Goal: Information Seeking & Learning: Learn about a topic

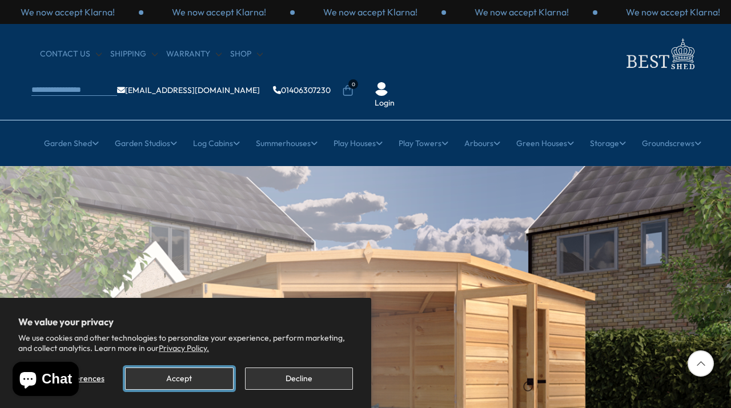
click at [212, 377] on button "Accept" at bounding box center [179, 379] width 108 height 22
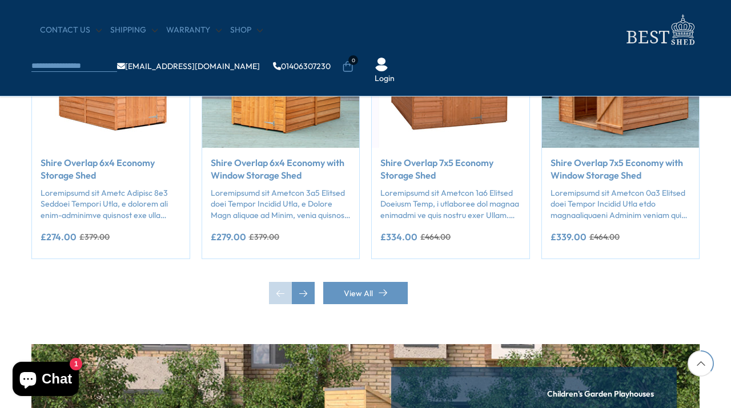
scroll to position [1133, 0]
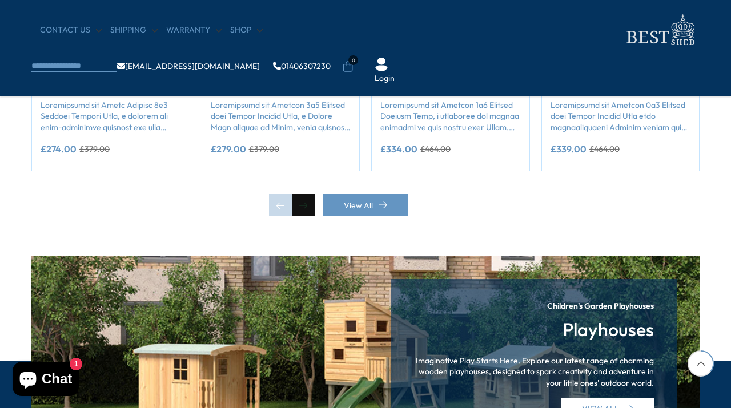
click at [305, 206] on div "Next slide" at bounding box center [303, 205] width 23 height 23
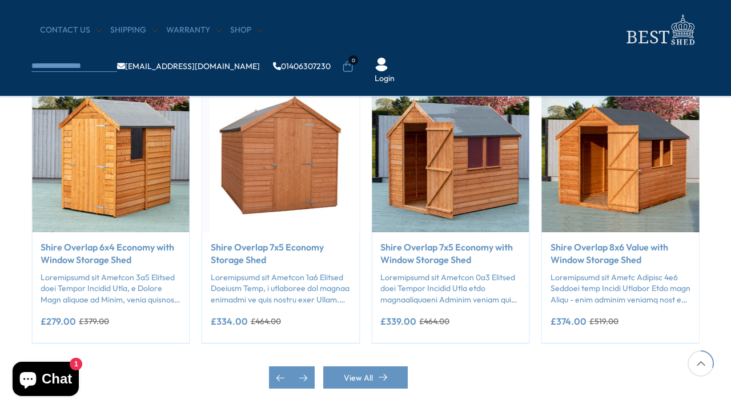
scroll to position [1108, 0]
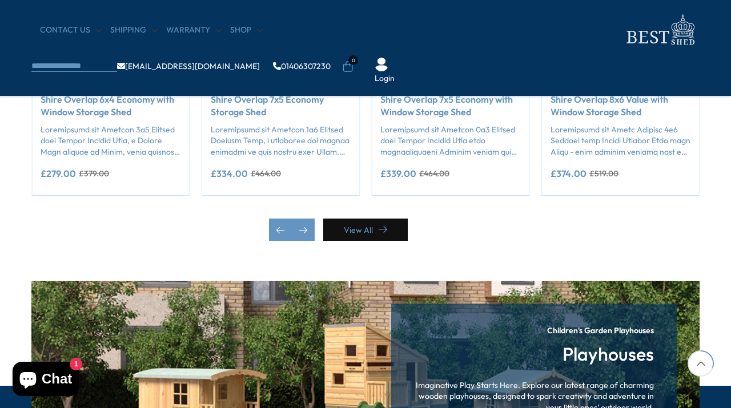
click at [347, 235] on link "View All" at bounding box center [365, 230] width 85 height 22
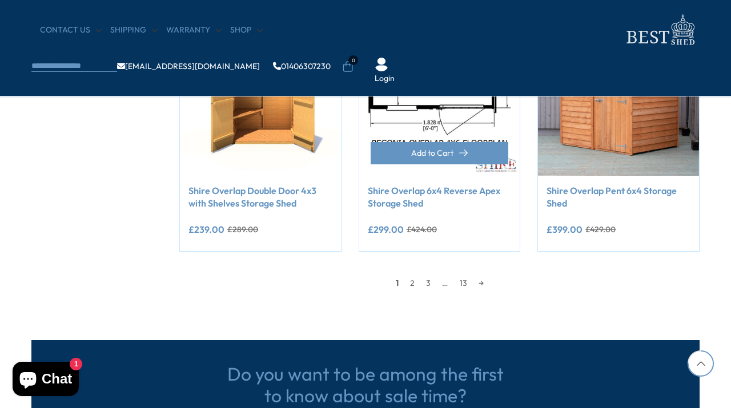
scroll to position [1020, 0]
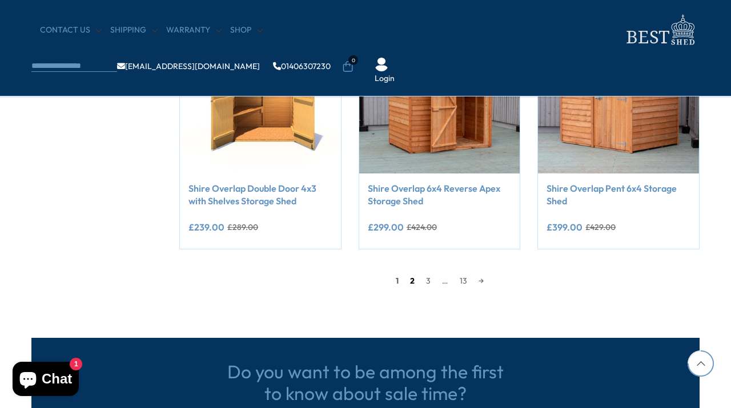
click at [407, 280] on link "2" at bounding box center [412, 280] width 16 height 17
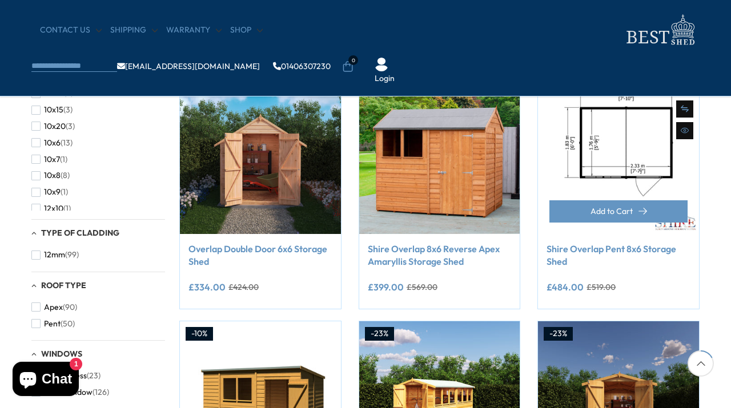
scroll to position [238, 0]
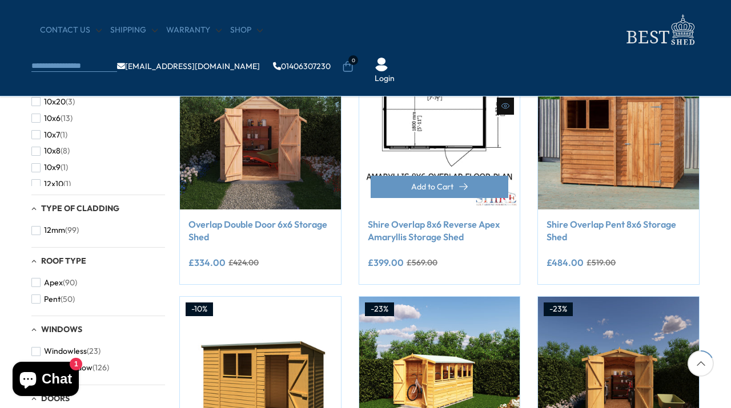
click at [466, 153] on img at bounding box center [439, 129] width 161 height 161
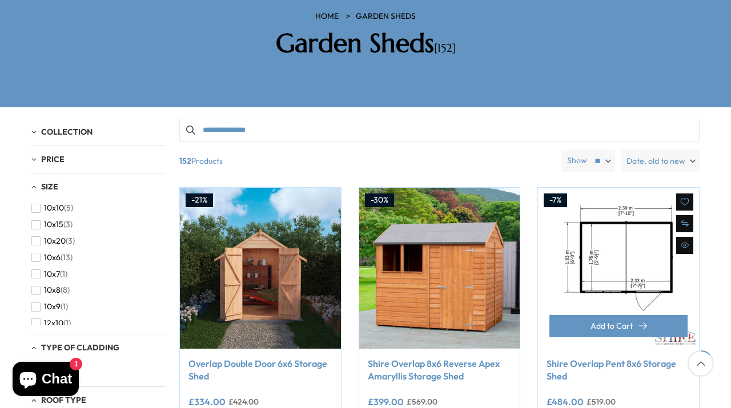
scroll to position [182, 0]
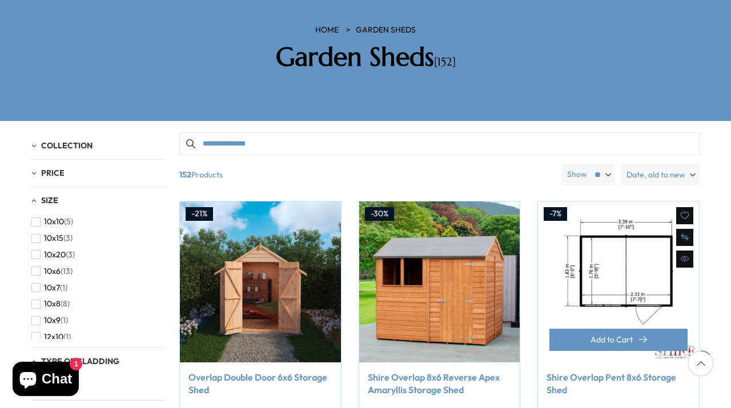
click at [614, 218] on img at bounding box center [618, 282] width 161 height 161
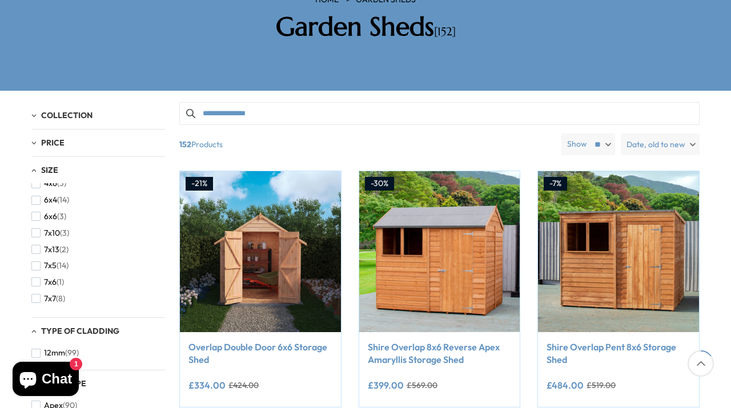
scroll to position [259, 0]
click at [33, 273] on span "button" at bounding box center [35, 277] width 9 height 9
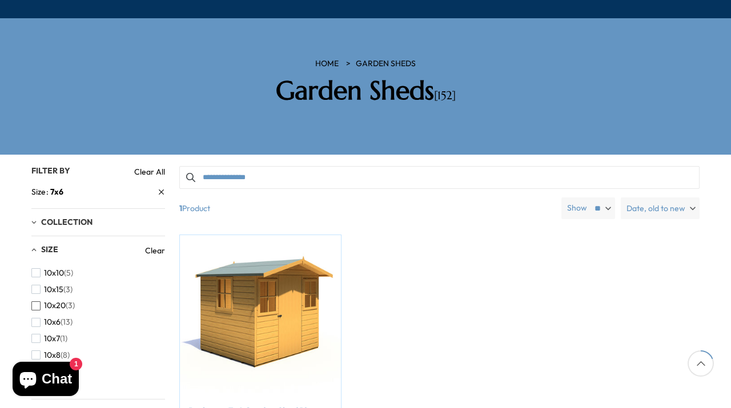
scroll to position [140, 0]
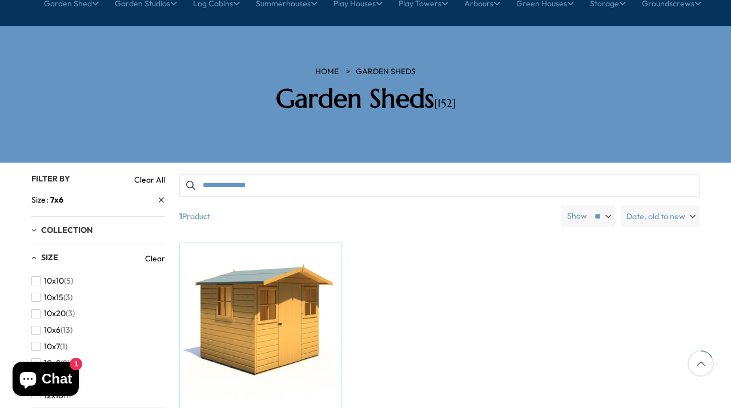
click at [34, 253] on div "Size" at bounding box center [88, 258] width 114 height 11
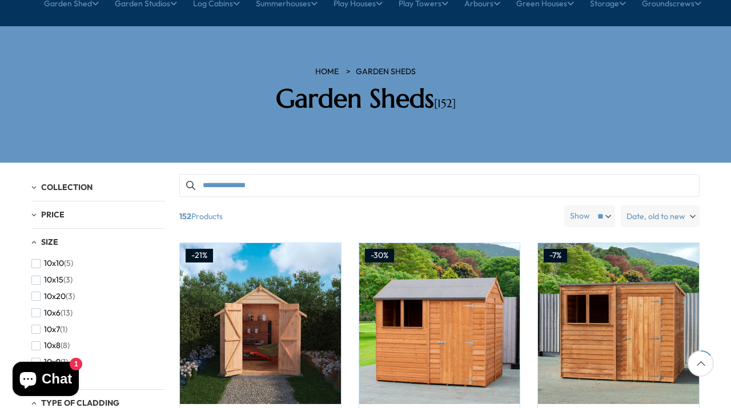
scroll to position [212, 0]
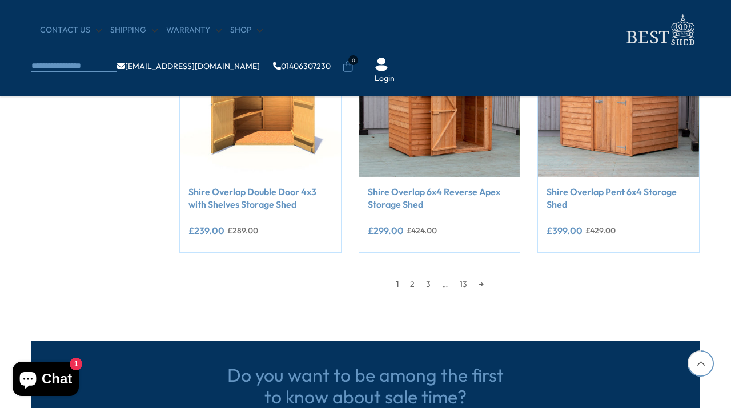
scroll to position [1020, 0]
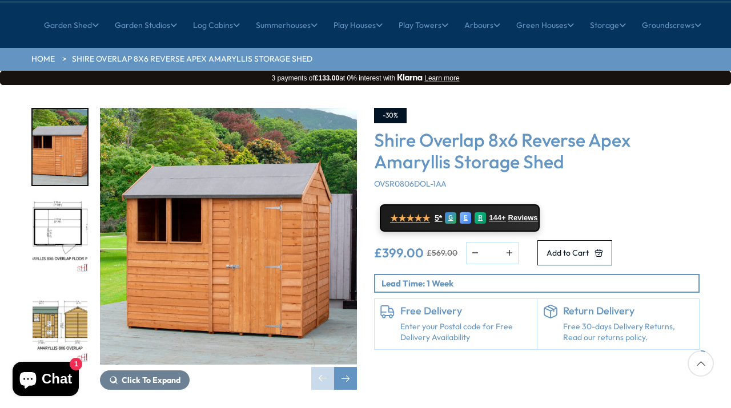
scroll to position [138, 0]
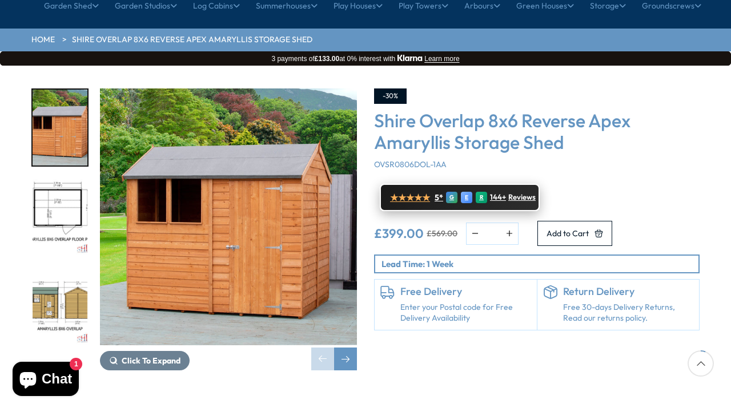
click at [407, 192] on span "★★★★★" at bounding box center [410, 197] width 40 height 11
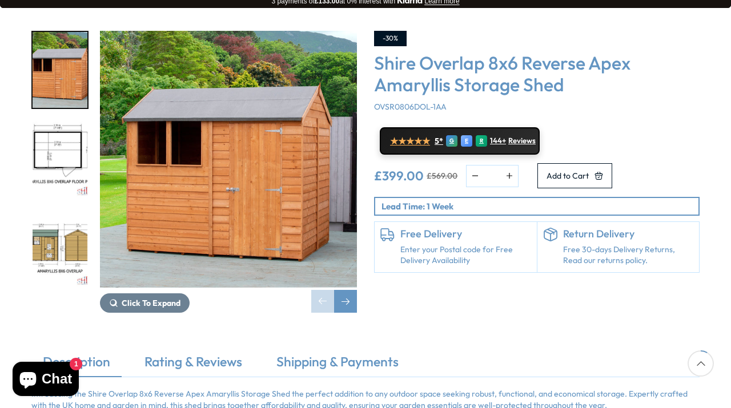
scroll to position [197, 0]
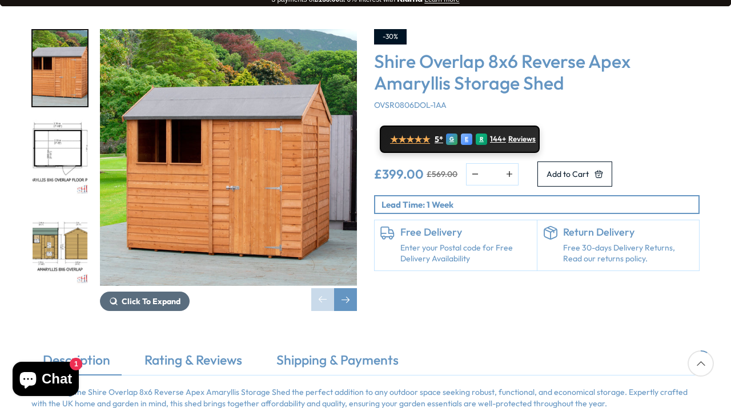
click at [174, 296] on span "Click To Expand" at bounding box center [151, 301] width 59 height 10
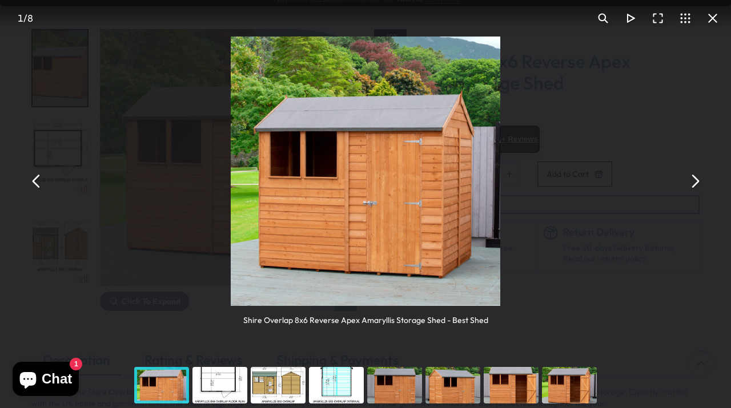
click at [690, 187] on button "You can close this modal content with the ESC key" at bounding box center [694, 181] width 27 height 27
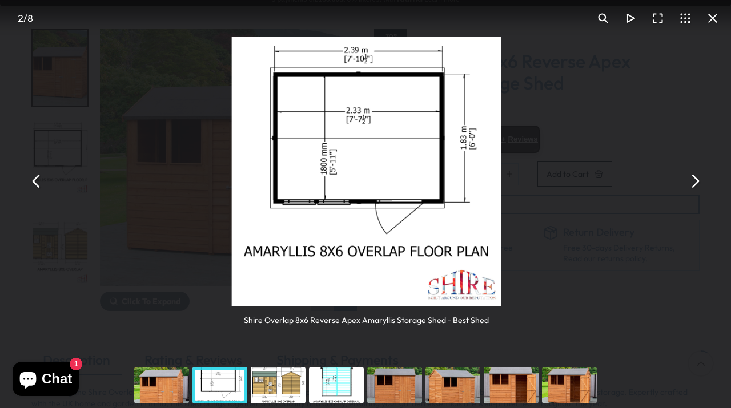
click at [690, 187] on button "You can close this modal content with the ESC key" at bounding box center [694, 181] width 27 height 27
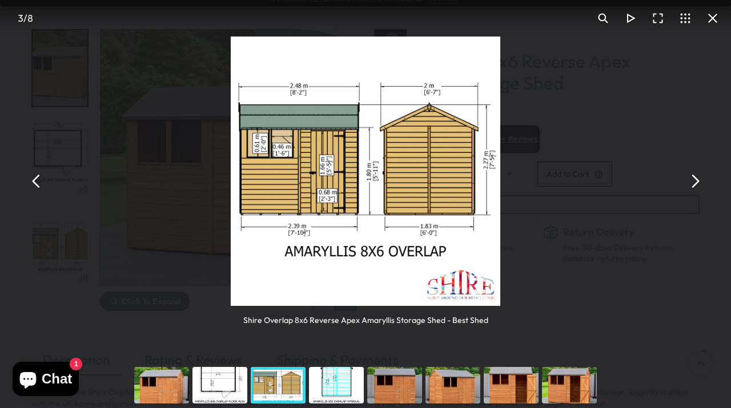
click at [690, 187] on button "You can close this modal content with the ESC key" at bounding box center [694, 181] width 27 height 27
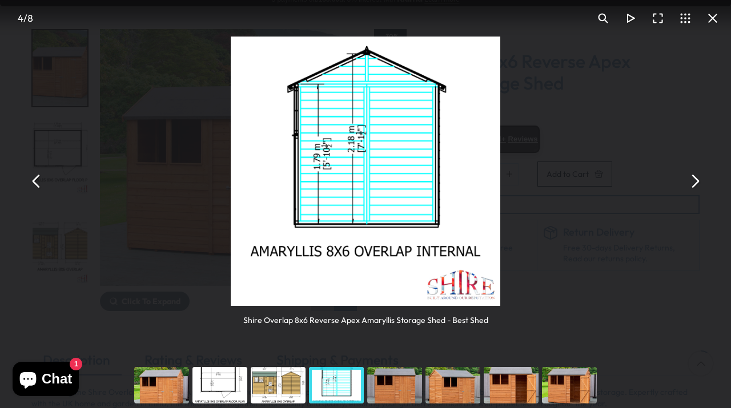
click at [690, 187] on button "You can close this modal content with the ESC key" at bounding box center [694, 181] width 27 height 27
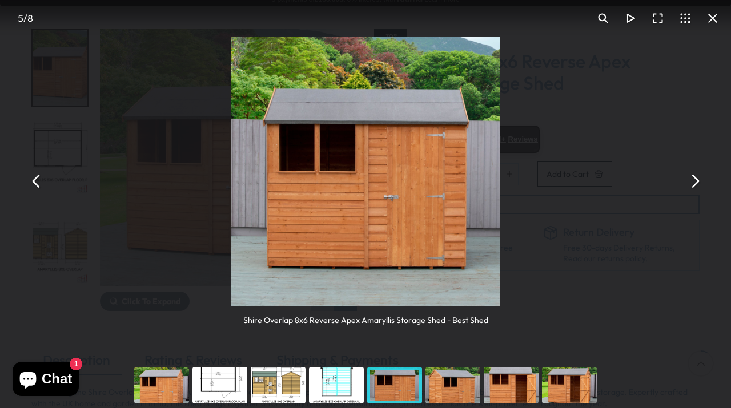
click at [690, 187] on button "You can close this modal content with the ESC key" at bounding box center [694, 181] width 27 height 27
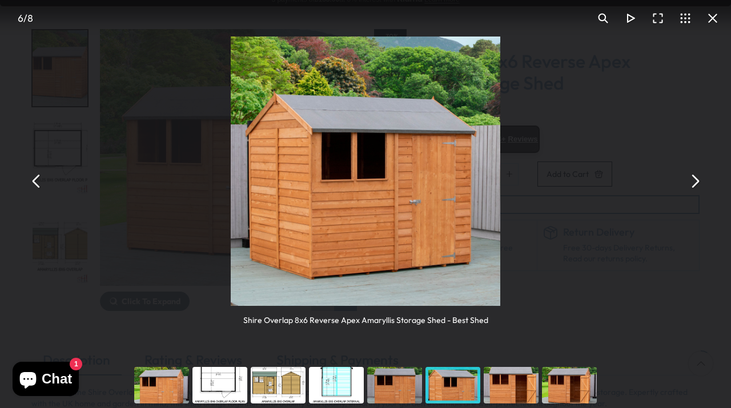
click at [690, 187] on button "You can close this modal content with the ESC key" at bounding box center [694, 181] width 27 height 27
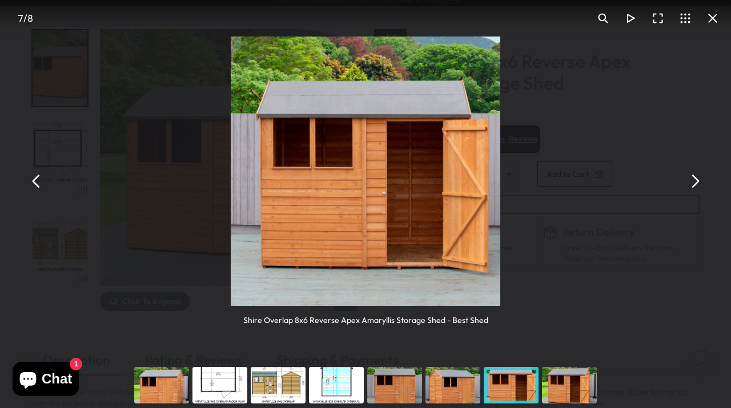
click at [690, 187] on button "You can close this modal content with the ESC key" at bounding box center [694, 181] width 27 height 27
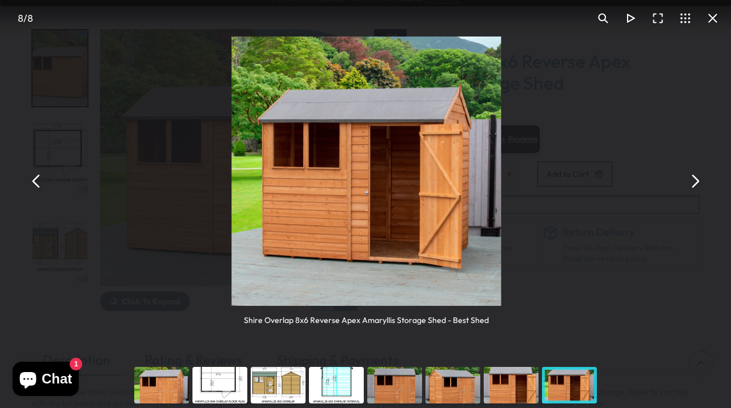
click at [690, 187] on button "You can close this modal content with the ESC key" at bounding box center [694, 181] width 27 height 27
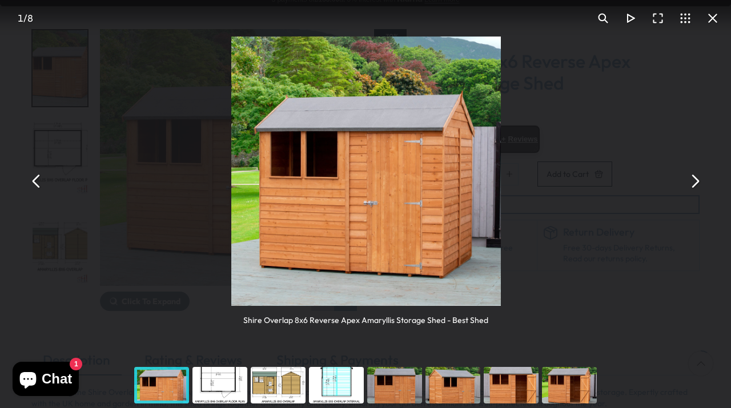
click at [690, 187] on button "You can close this modal content with the ESC key" at bounding box center [694, 181] width 27 height 27
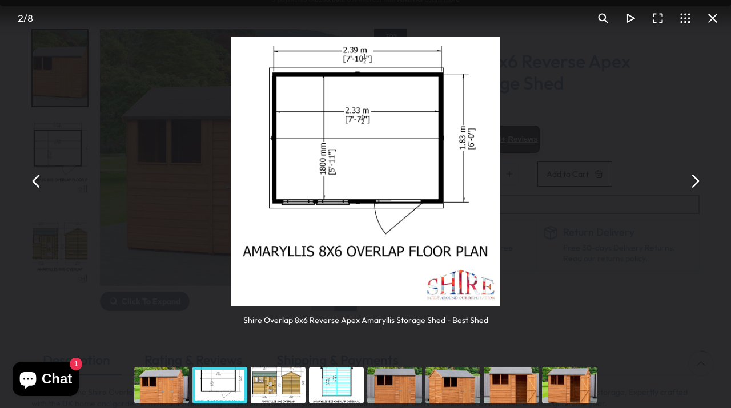
click at [690, 187] on button "You can close this modal content with the ESC key" at bounding box center [694, 181] width 27 height 27
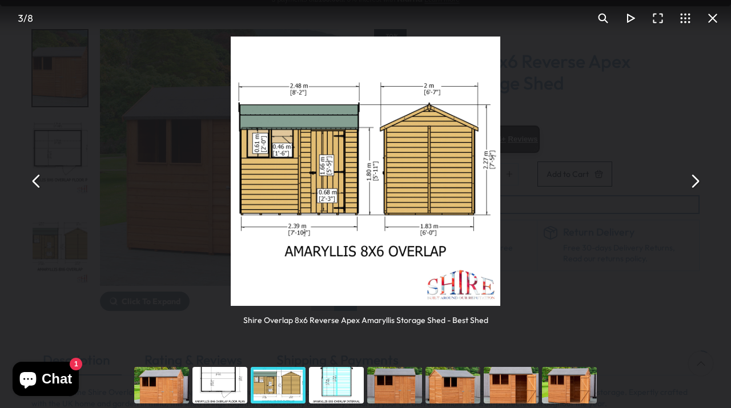
click at [690, 187] on button "You can close this modal content with the ESC key" at bounding box center [694, 181] width 27 height 27
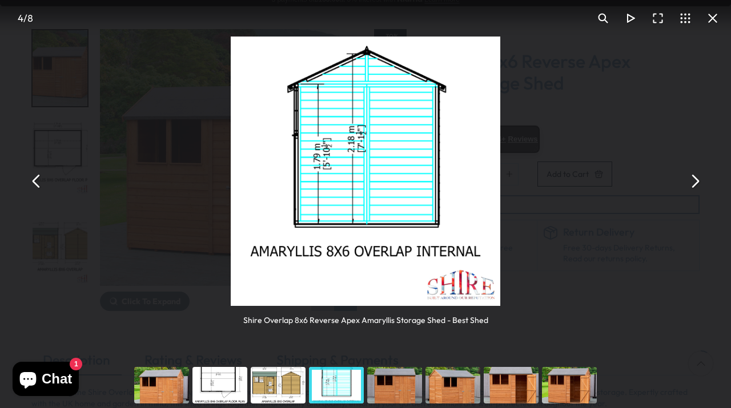
click at [690, 187] on button "You can close this modal content with the ESC key" at bounding box center [694, 181] width 27 height 27
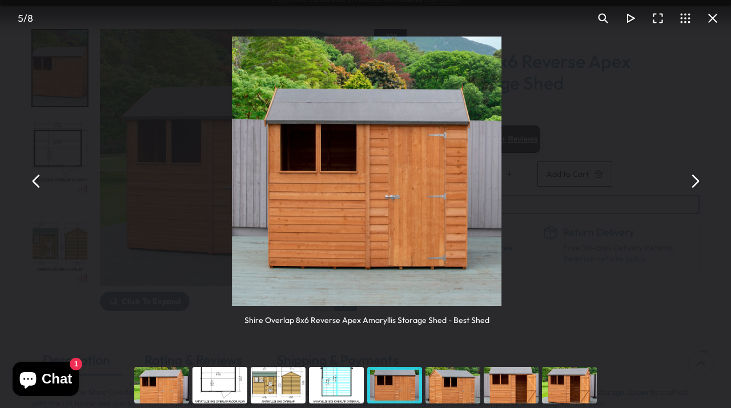
click at [690, 187] on button "You can close this modal content with the ESC key" at bounding box center [694, 181] width 27 height 27
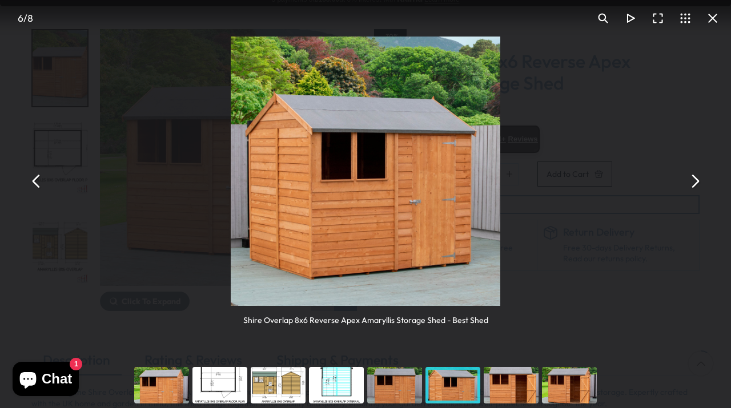
click at [514, 392] on div "You can close this modal content with the ESC key" at bounding box center [511, 386] width 58 height 46
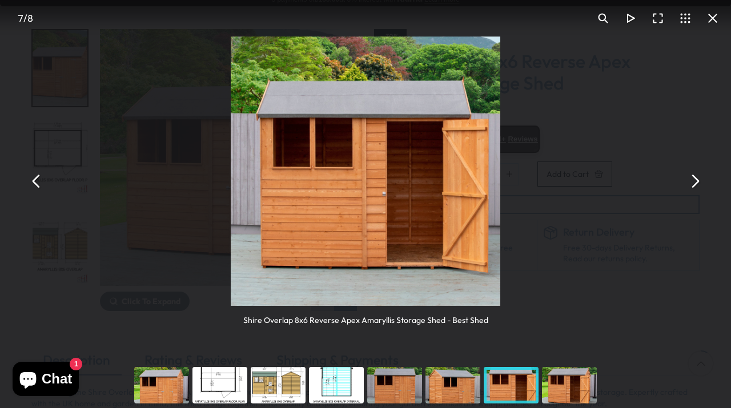
click at [552, 389] on div "You can close this modal content with the ESC key" at bounding box center [569, 386] width 58 height 46
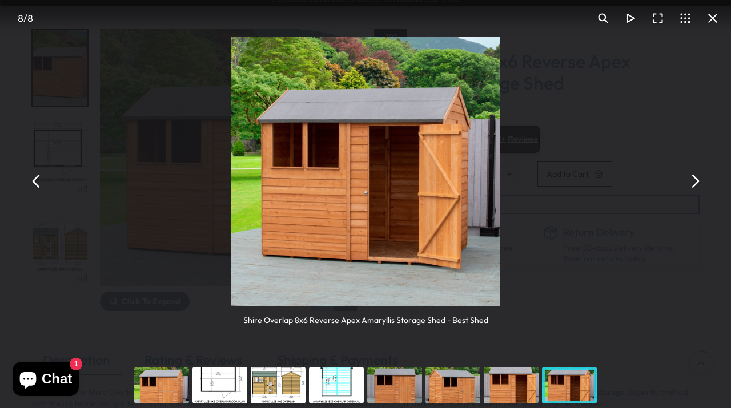
click at [713, 18] on button "You can close this modal content with the ESC key" at bounding box center [712, 18] width 27 height 27
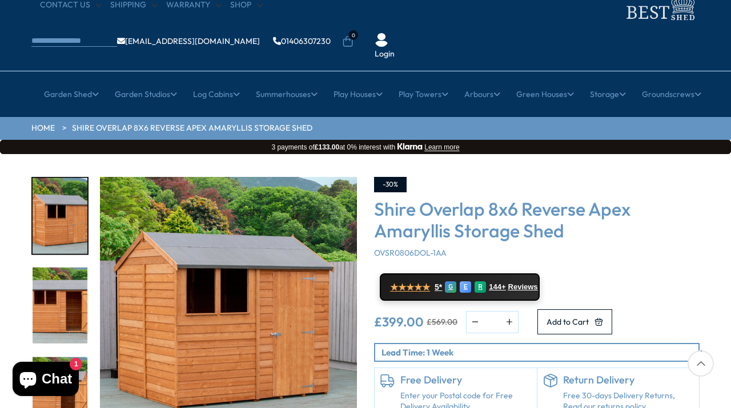
scroll to position [191, 0]
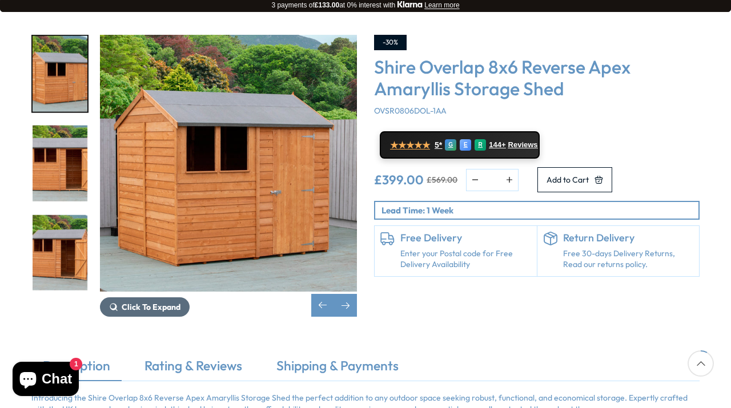
click at [146, 302] on span "Click To Expand" at bounding box center [151, 307] width 59 height 10
click at [145, 302] on span "Click To Expand" at bounding box center [151, 307] width 59 height 10
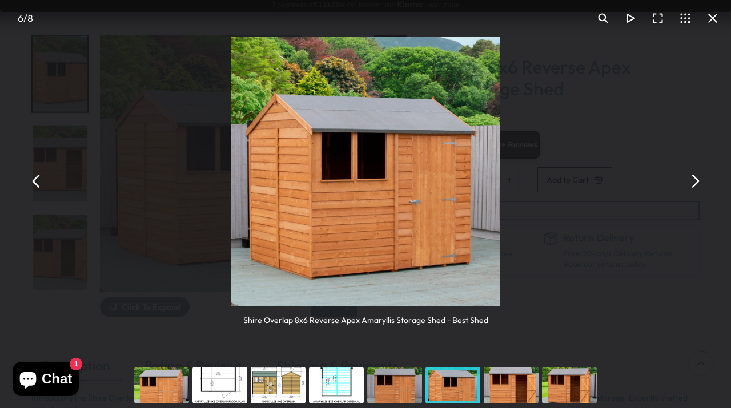
click at [691, 186] on button "You can close this modal content with the ESC key" at bounding box center [694, 181] width 27 height 27
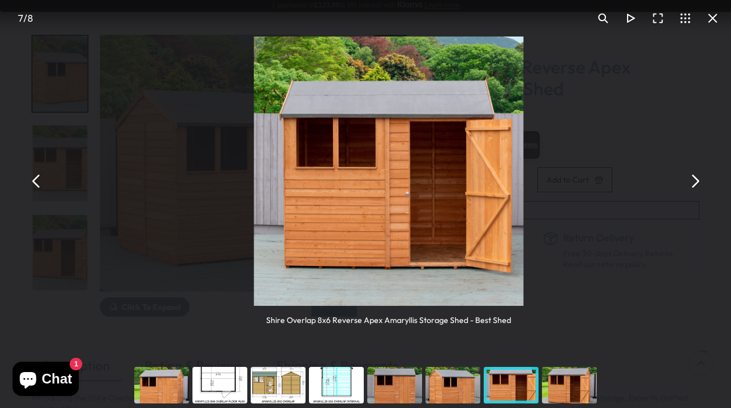
click at [691, 186] on button "You can close this modal content with the ESC key" at bounding box center [694, 181] width 27 height 27
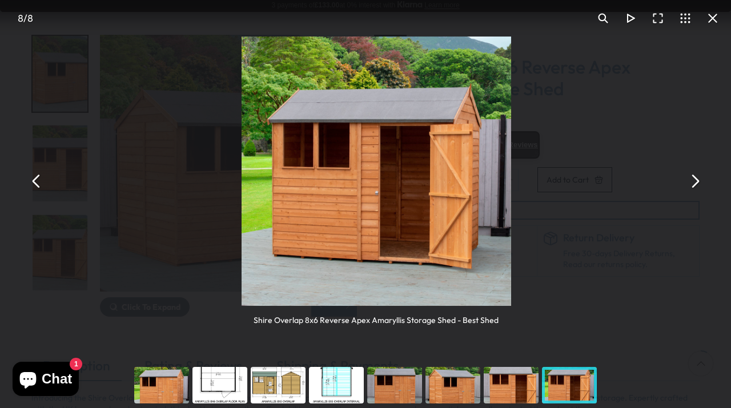
click at [691, 186] on button "You can close this modal content with the ESC key" at bounding box center [694, 181] width 27 height 27
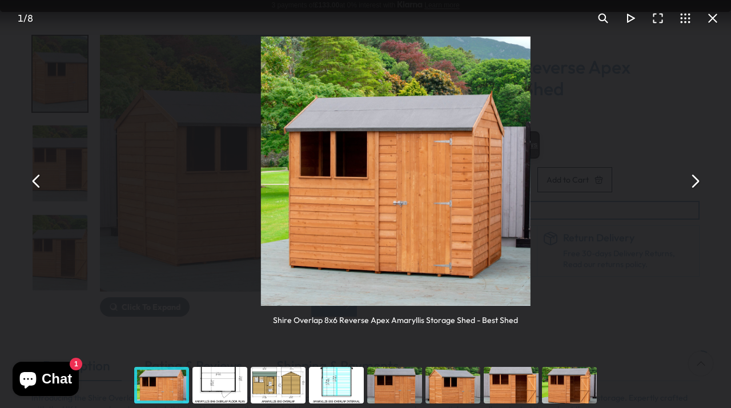
click at [691, 186] on button "You can close this modal content with the ESC key" at bounding box center [694, 181] width 27 height 27
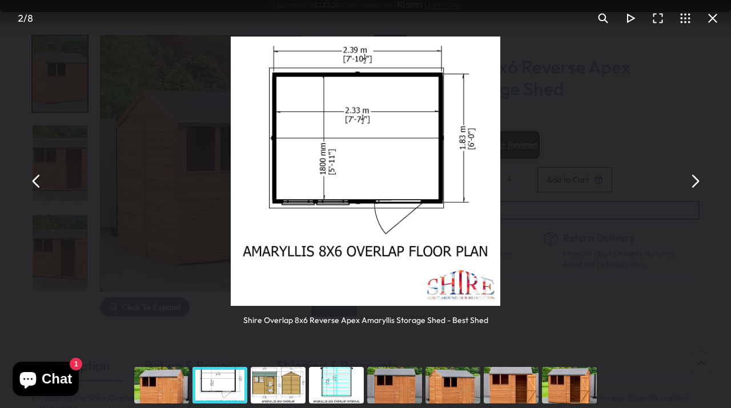
click at [717, 15] on button "You can close this modal content with the ESC key" at bounding box center [712, 18] width 27 height 27
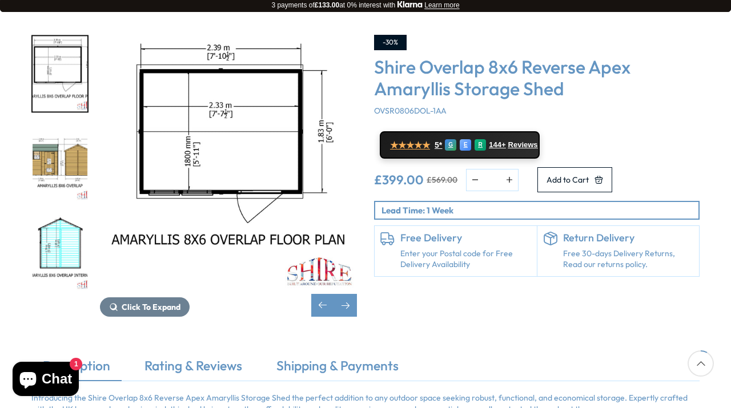
scroll to position [197, 0]
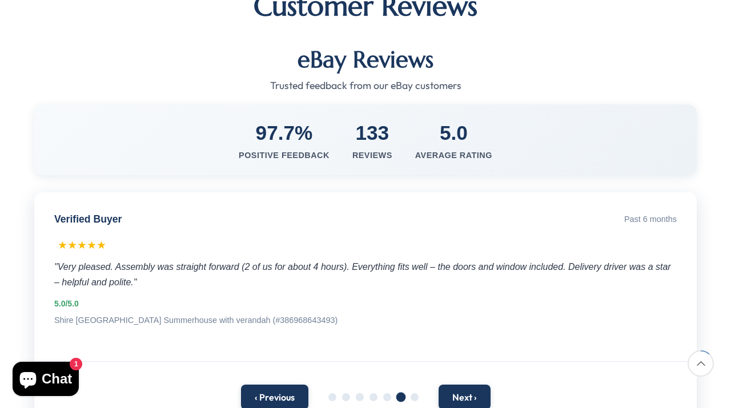
scroll to position [194, 0]
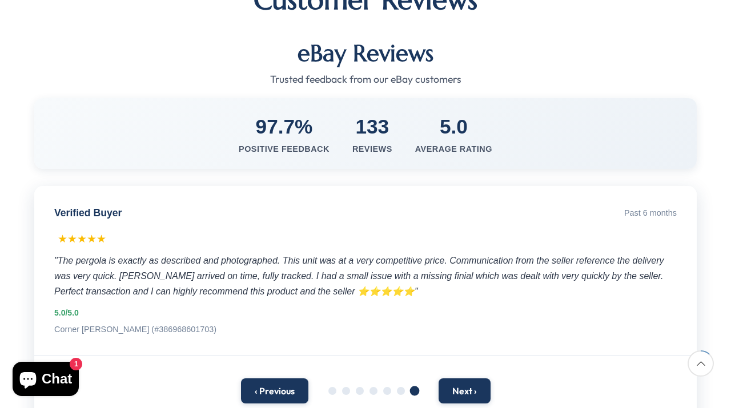
click at [338, 283] on div "Verified Buyer Past 6 months ★★★★★ "The pergola is exactly as described and pho…" at bounding box center [365, 271] width 662 height 170
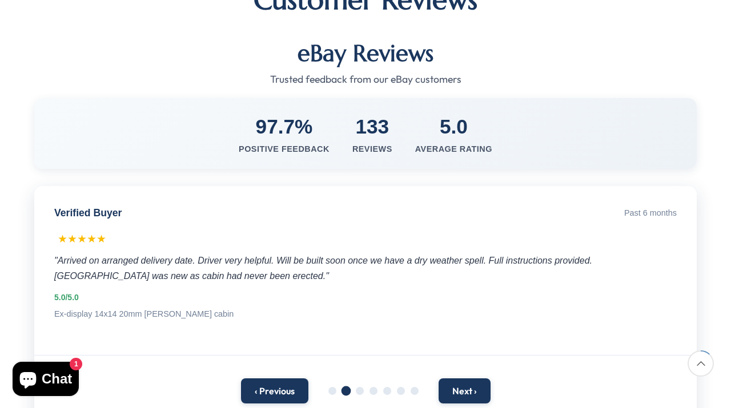
click at [650, 207] on div "Past 6 months" at bounding box center [650, 212] width 53 height 11
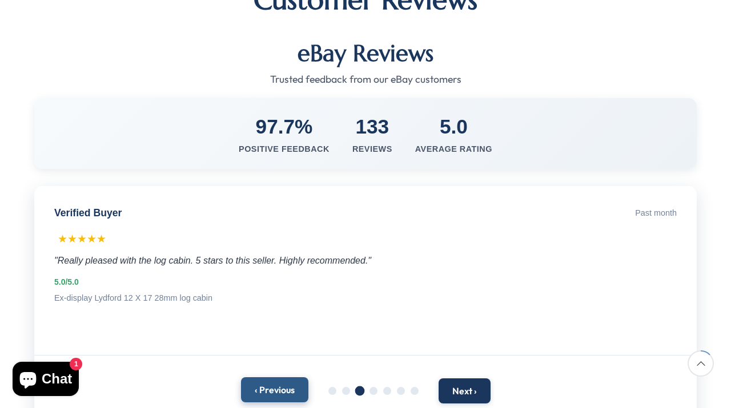
scroll to position [297, 0]
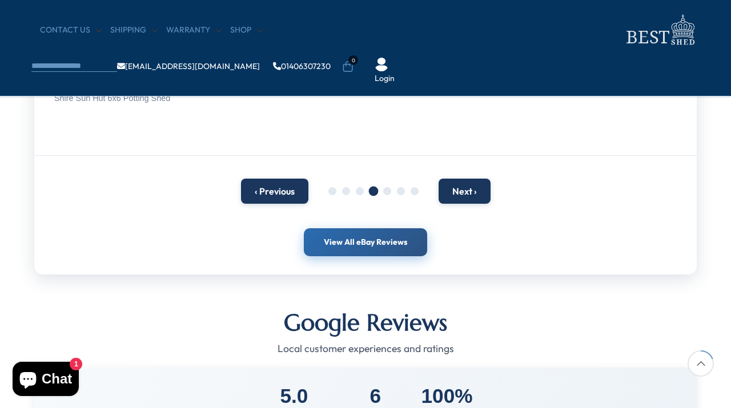
click at [362, 236] on link "View All eBay Reviews" at bounding box center [365, 242] width 123 height 29
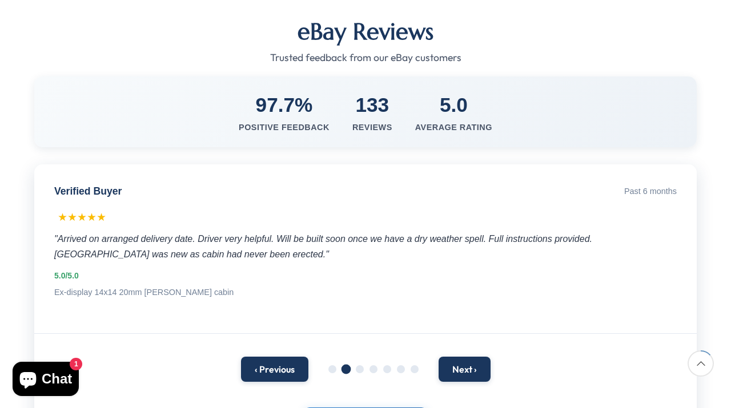
scroll to position [215, 0]
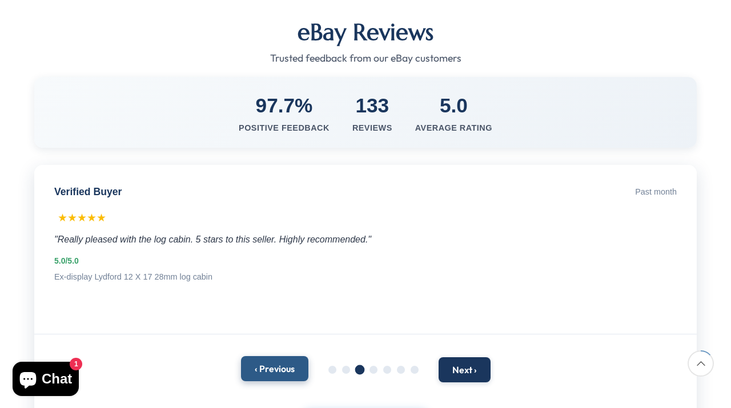
click at [293, 356] on button "‹ Previous" at bounding box center [274, 368] width 67 height 25
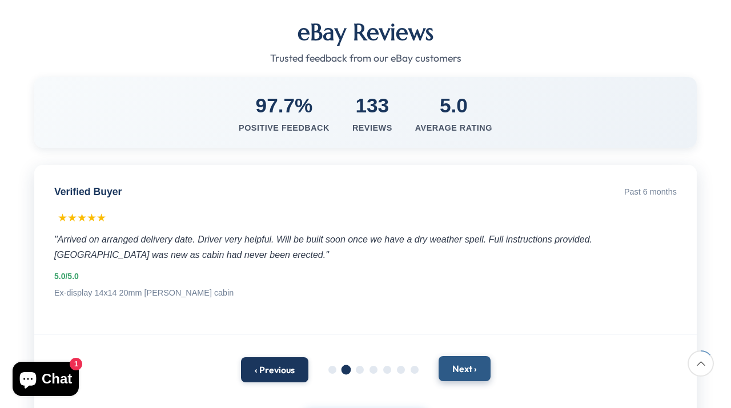
click at [472, 356] on button "Next ›" at bounding box center [464, 368] width 52 height 25
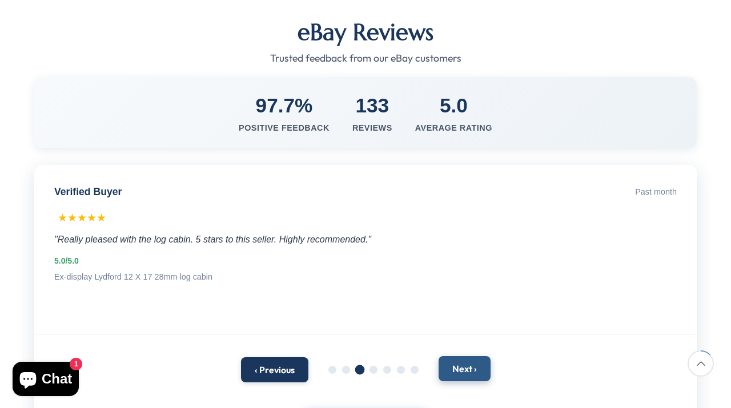
click at [472, 356] on button "Next ›" at bounding box center [464, 368] width 52 height 25
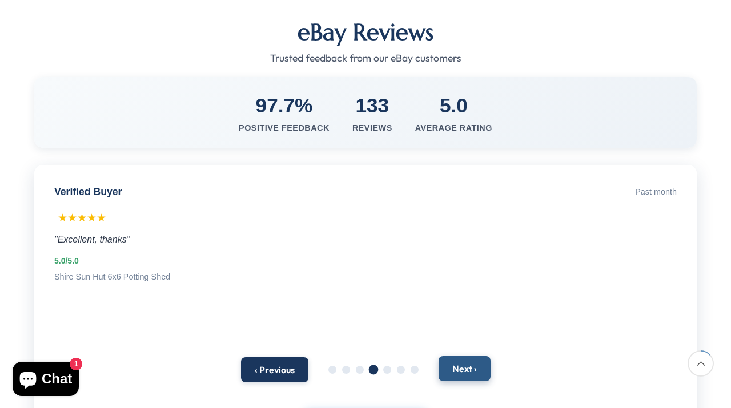
click at [472, 356] on button "Next ›" at bounding box center [464, 368] width 52 height 25
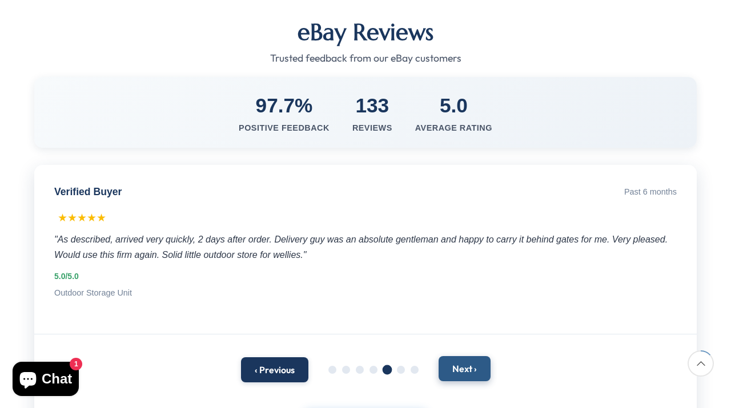
click at [472, 356] on button "Next ›" at bounding box center [464, 368] width 52 height 25
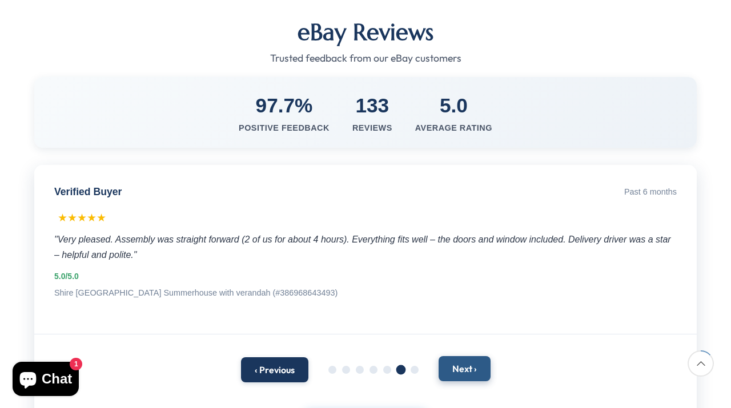
click at [471, 356] on button "Next ›" at bounding box center [464, 368] width 52 height 25
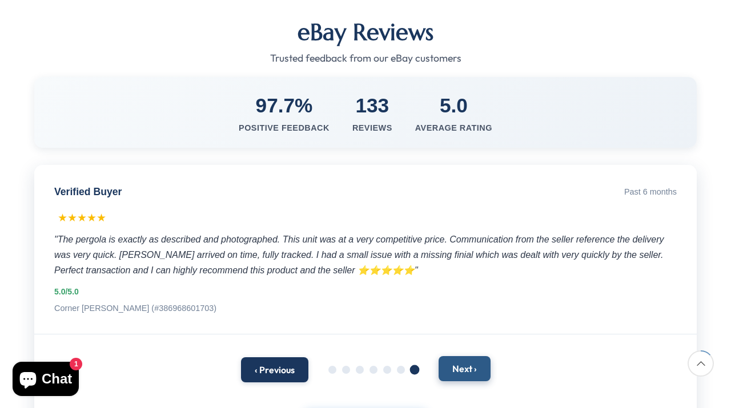
click at [471, 356] on button "Next ›" at bounding box center [464, 368] width 52 height 25
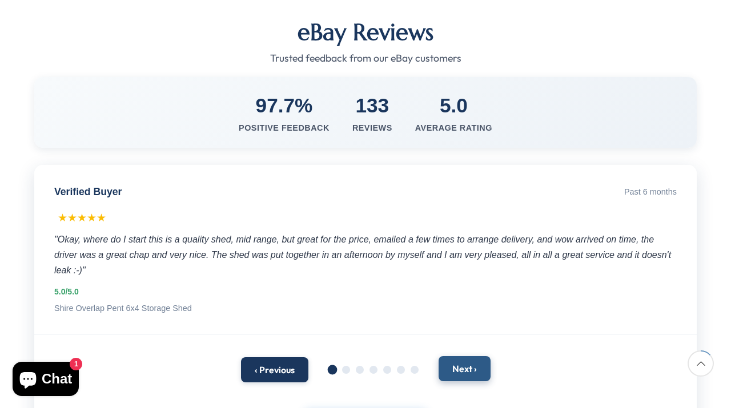
click at [471, 356] on button "Next ›" at bounding box center [464, 368] width 52 height 25
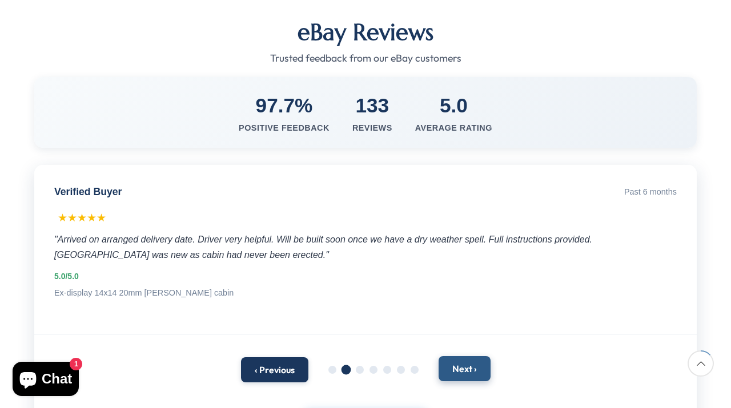
click at [471, 356] on button "Next ›" at bounding box center [464, 368] width 52 height 25
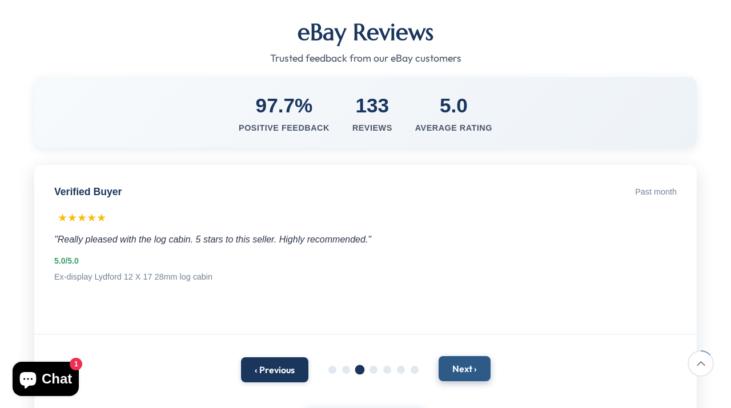
click at [471, 356] on button "Next ›" at bounding box center [464, 368] width 52 height 25
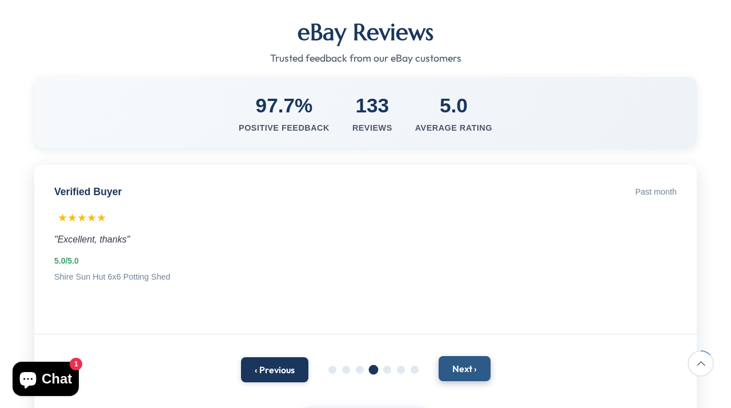
click at [471, 356] on button "Next ›" at bounding box center [464, 368] width 52 height 25
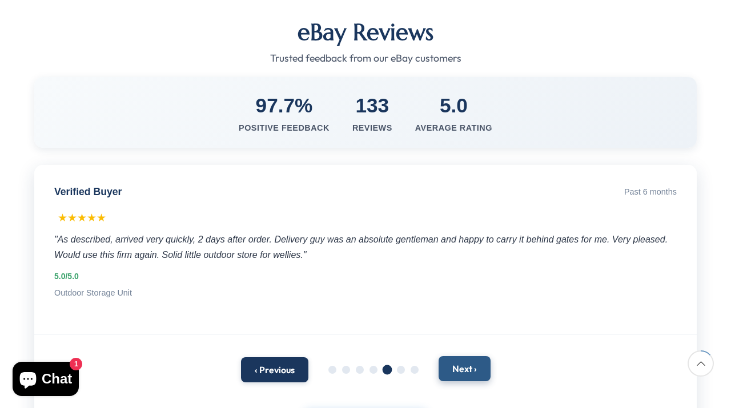
click at [471, 356] on button "Next ›" at bounding box center [464, 368] width 52 height 25
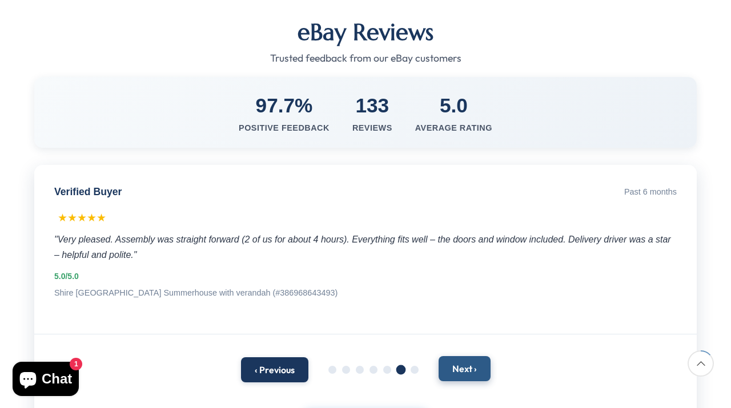
click at [471, 356] on button "Next ›" at bounding box center [464, 368] width 52 height 25
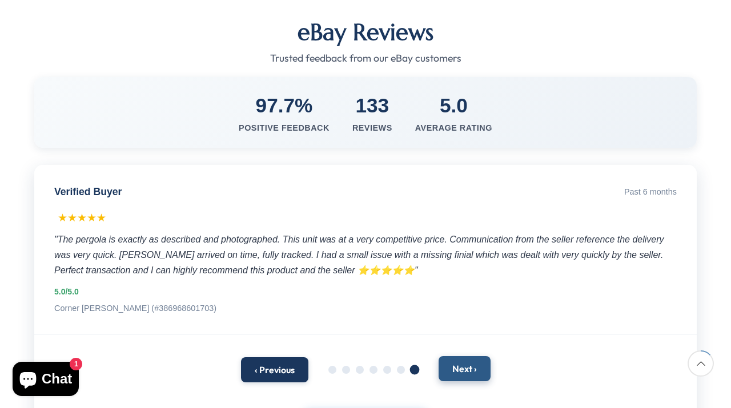
click at [471, 356] on button "Next ›" at bounding box center [464, 368] width 52 height 25
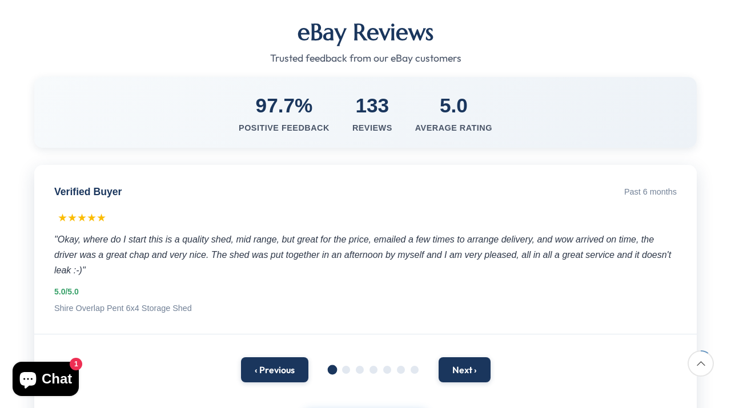
scroll to position [0, 0]
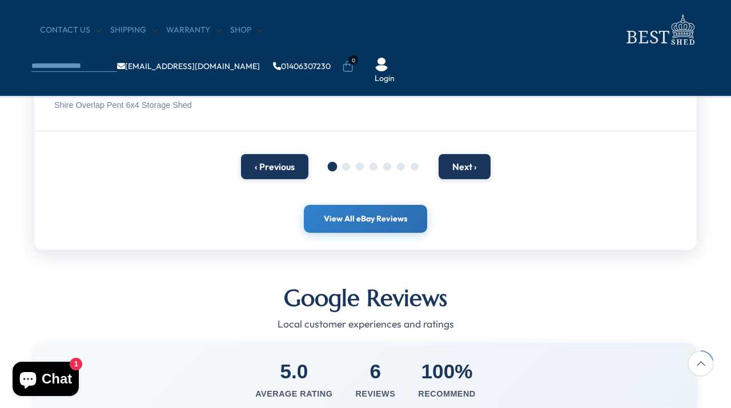
scroll to position [321, 0]
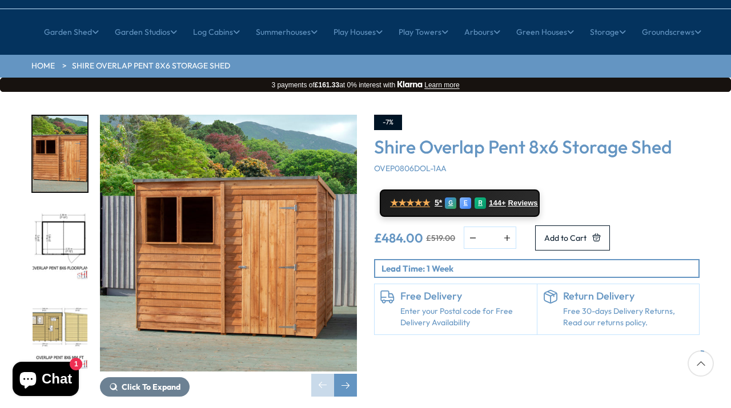
scroll to position [116, 0]
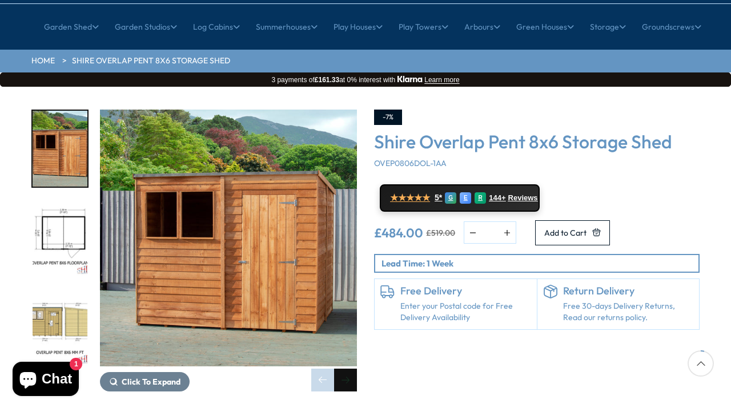
click at [351, 369] on div "Next slide" at bounding box center [345, 380] width 23 height 23
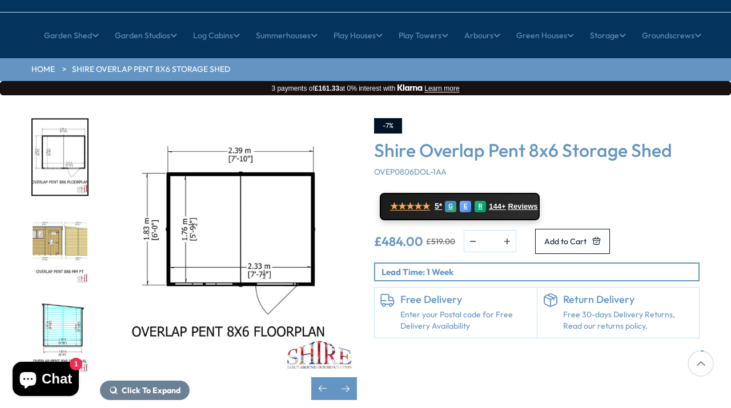
scroll to position [93, 0]
